Goal: Find contact information: Find contact information

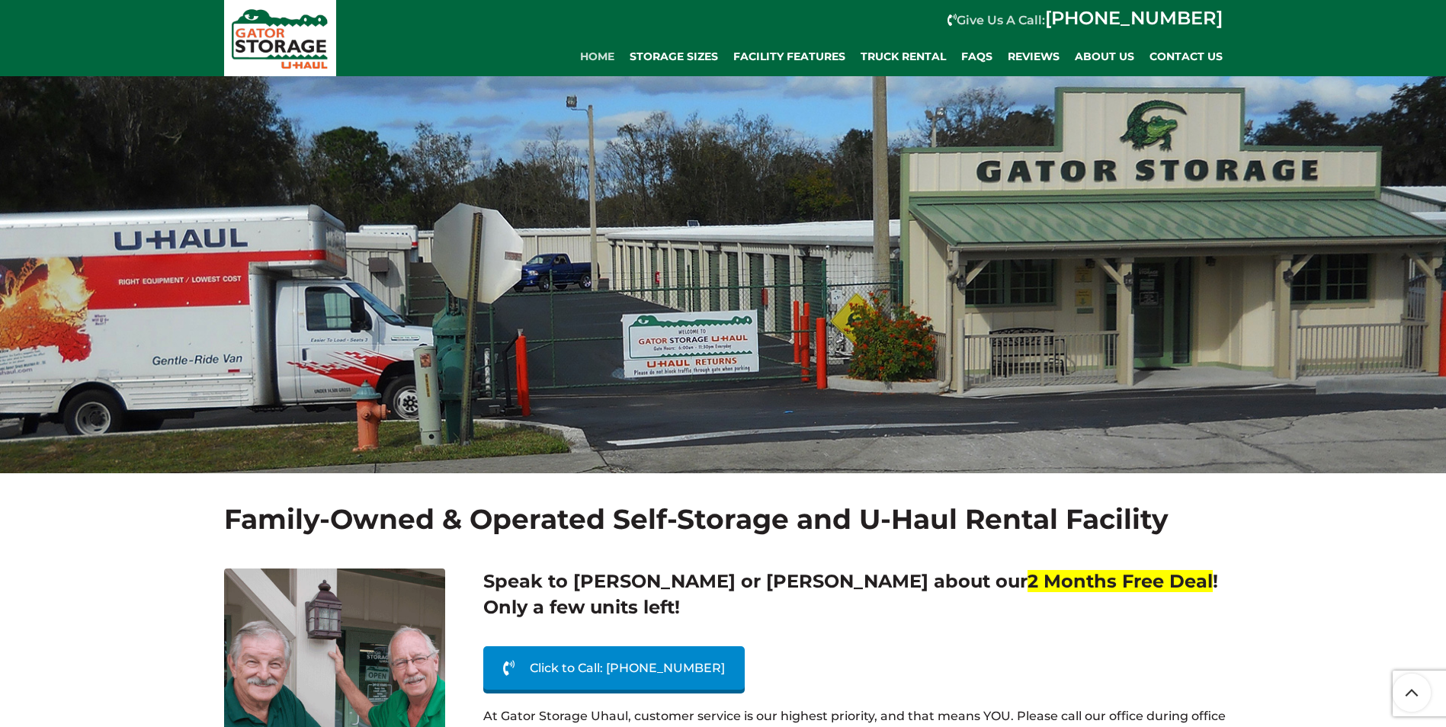
scroll to position [76, 0]
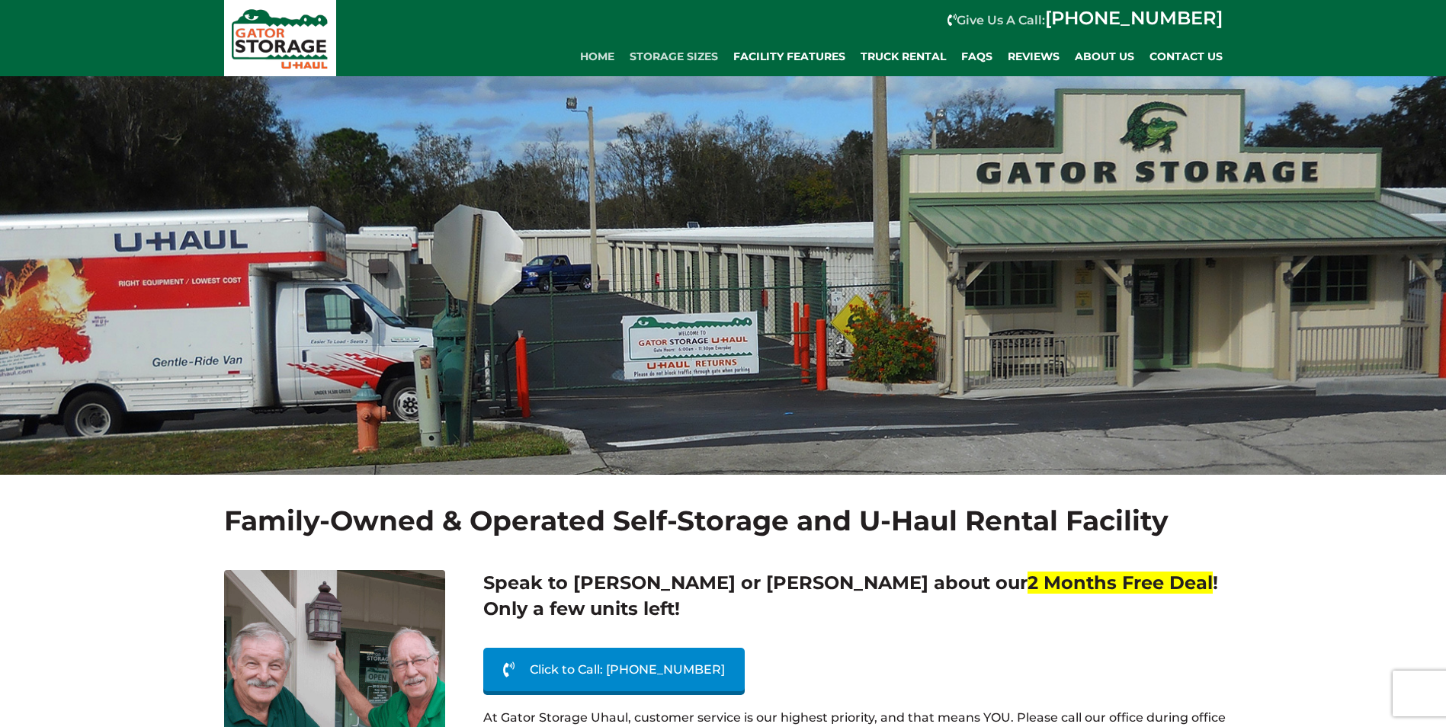
click at [679, 50] on span "Storage Sizes" at bounding box center [673, 56] width 88 height 13
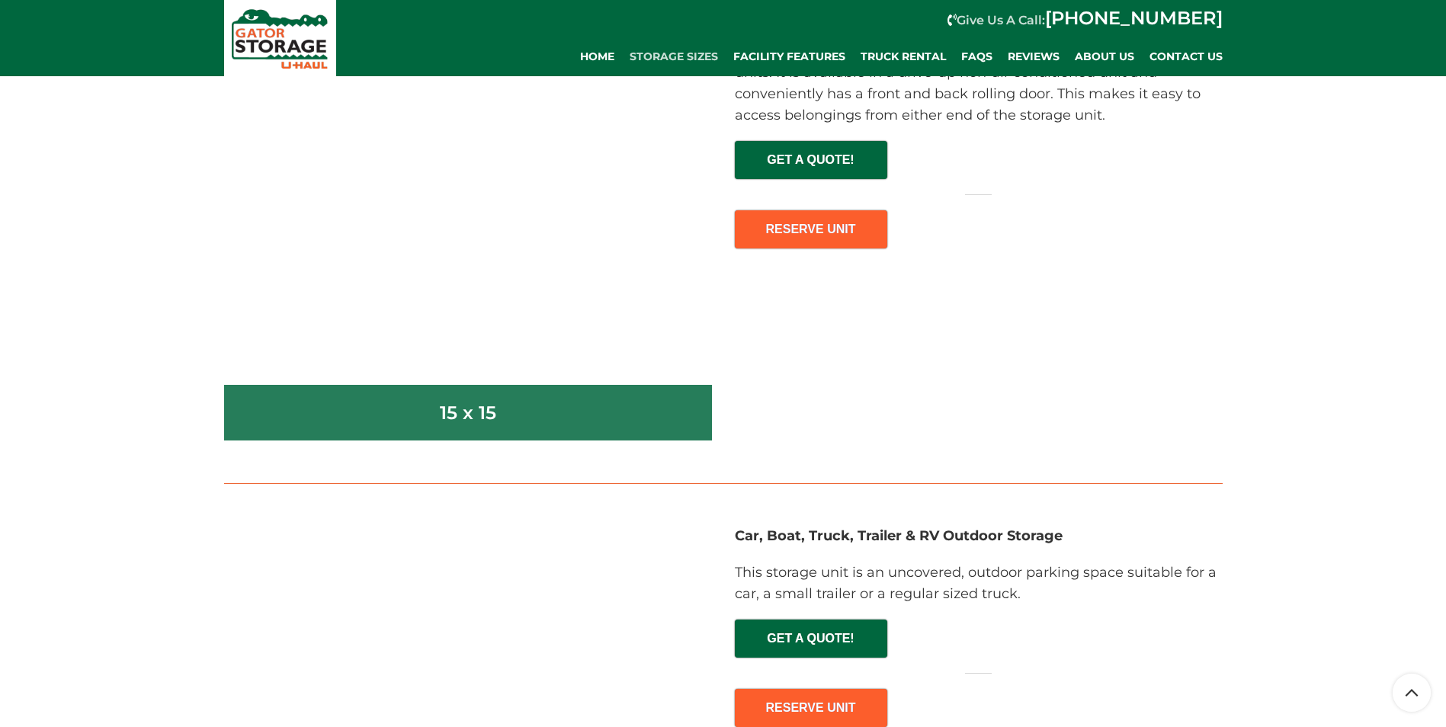
scroll to position [6097, 0]
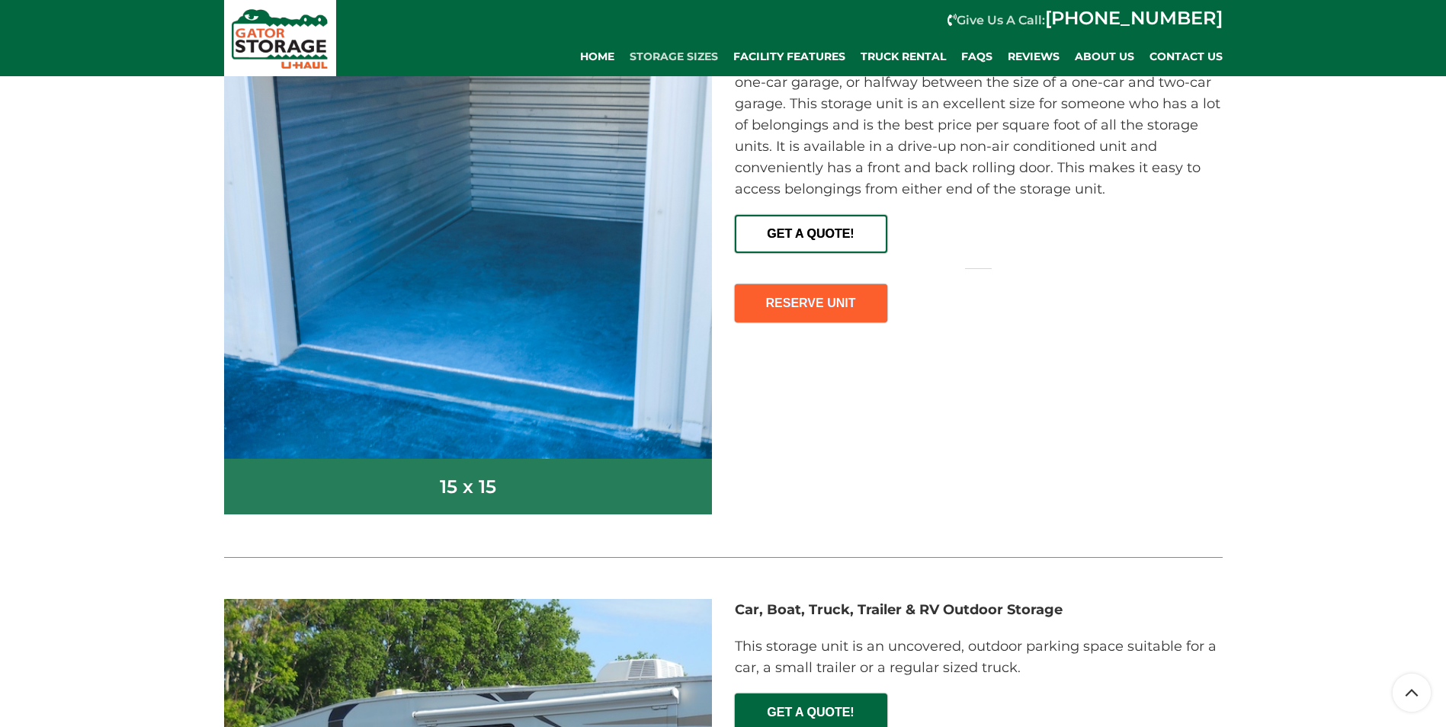
click at [822, 235] on span "GET A QUOTE!" at bounding box center [810, 228] width 149 height 24
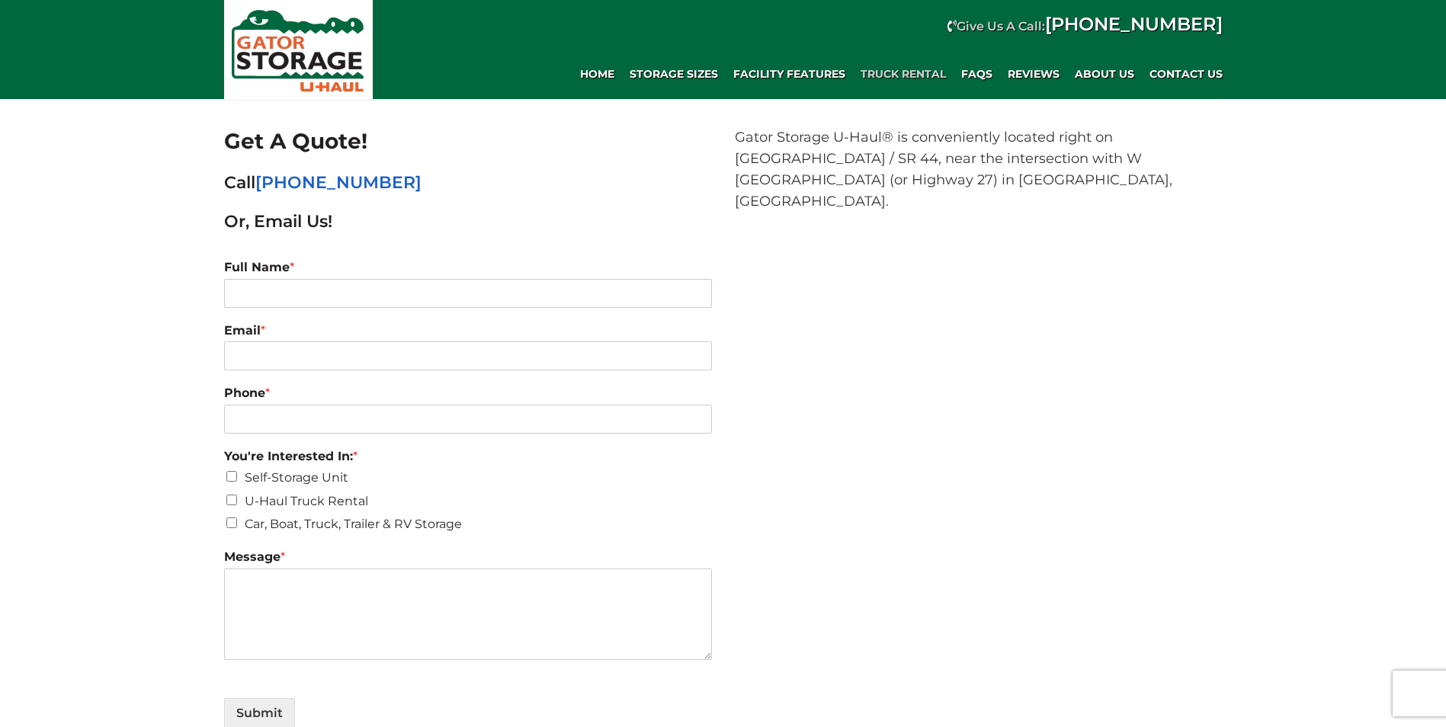
click at [927, 66] on link "Truck Rental" at bounding box center [903, 74] width 101 height 30
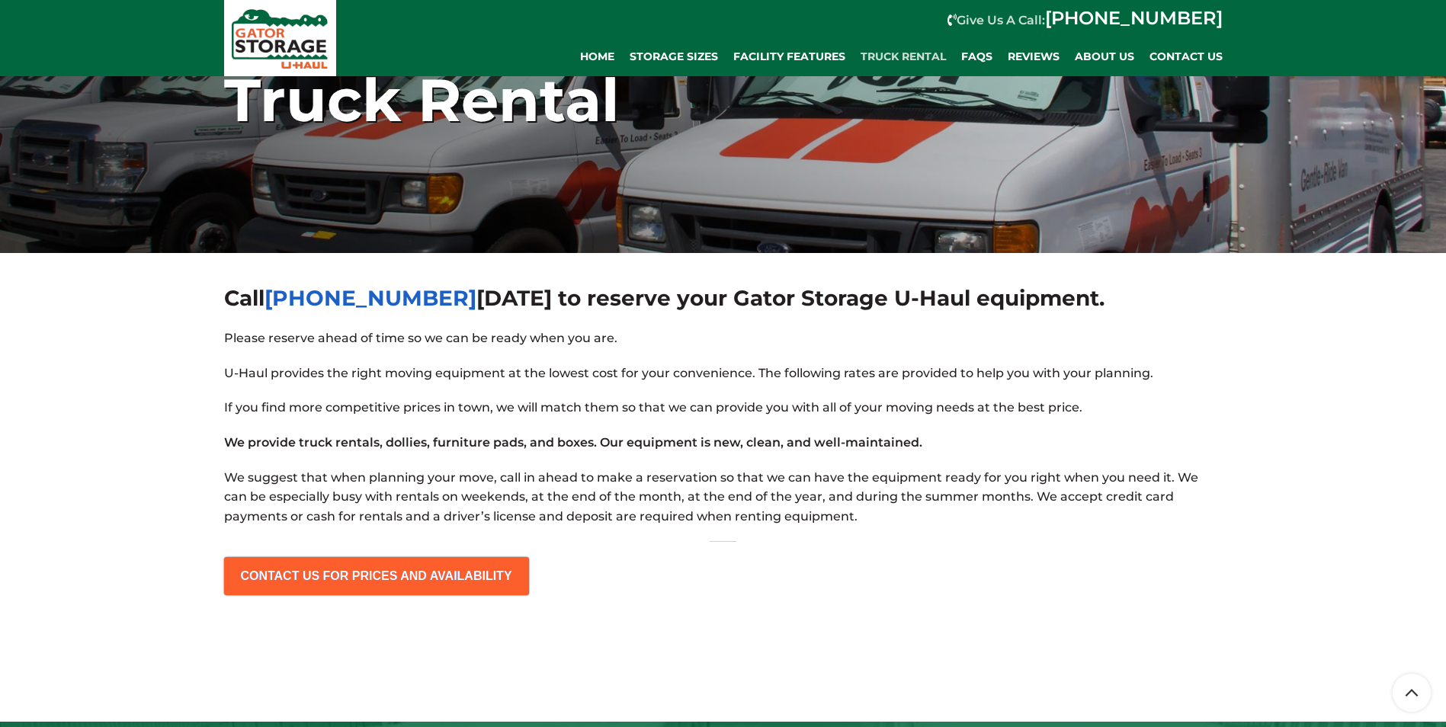
scroll to position [152, 0]
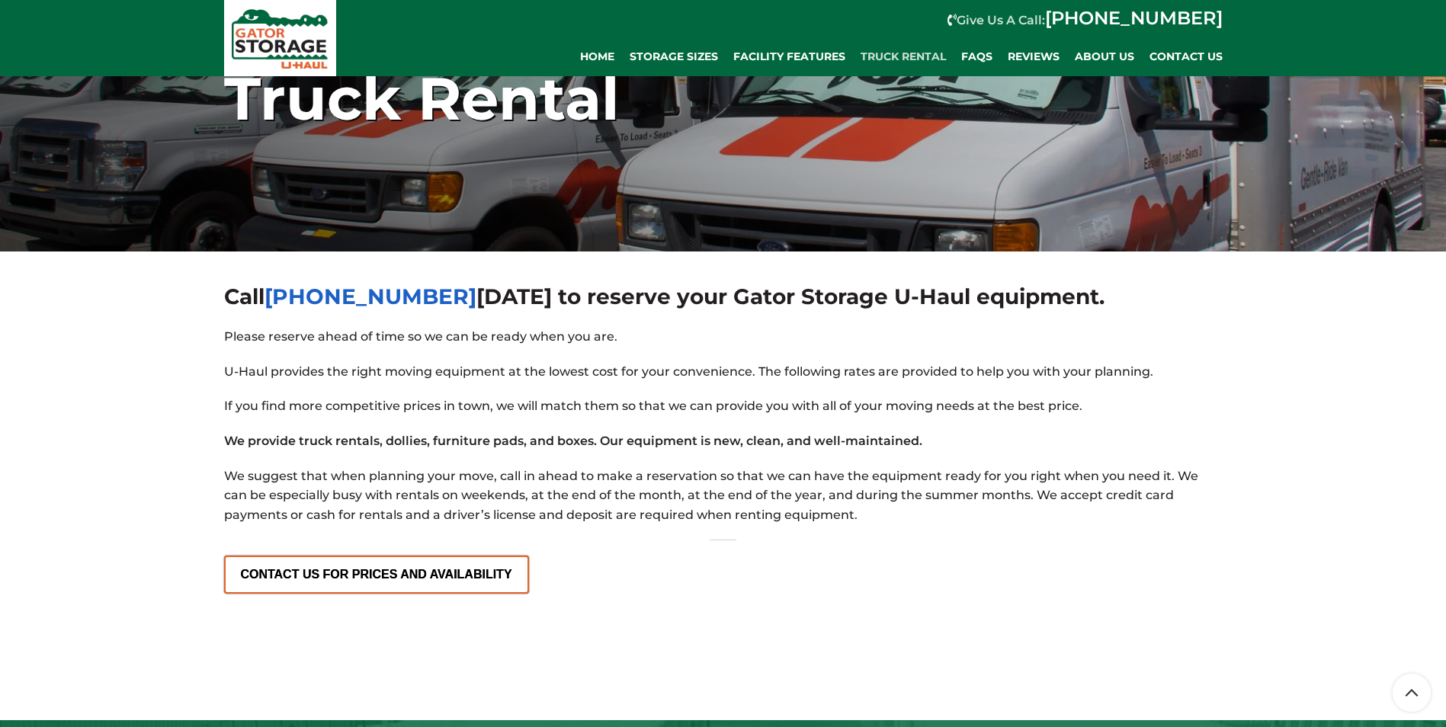
click at [435, 572] on span "CONTACT US FOR PRICES AND AVAILABILITY" at bounding box center [377, 569] width 302 height 24
